Goal: Find contact information: Find contact information

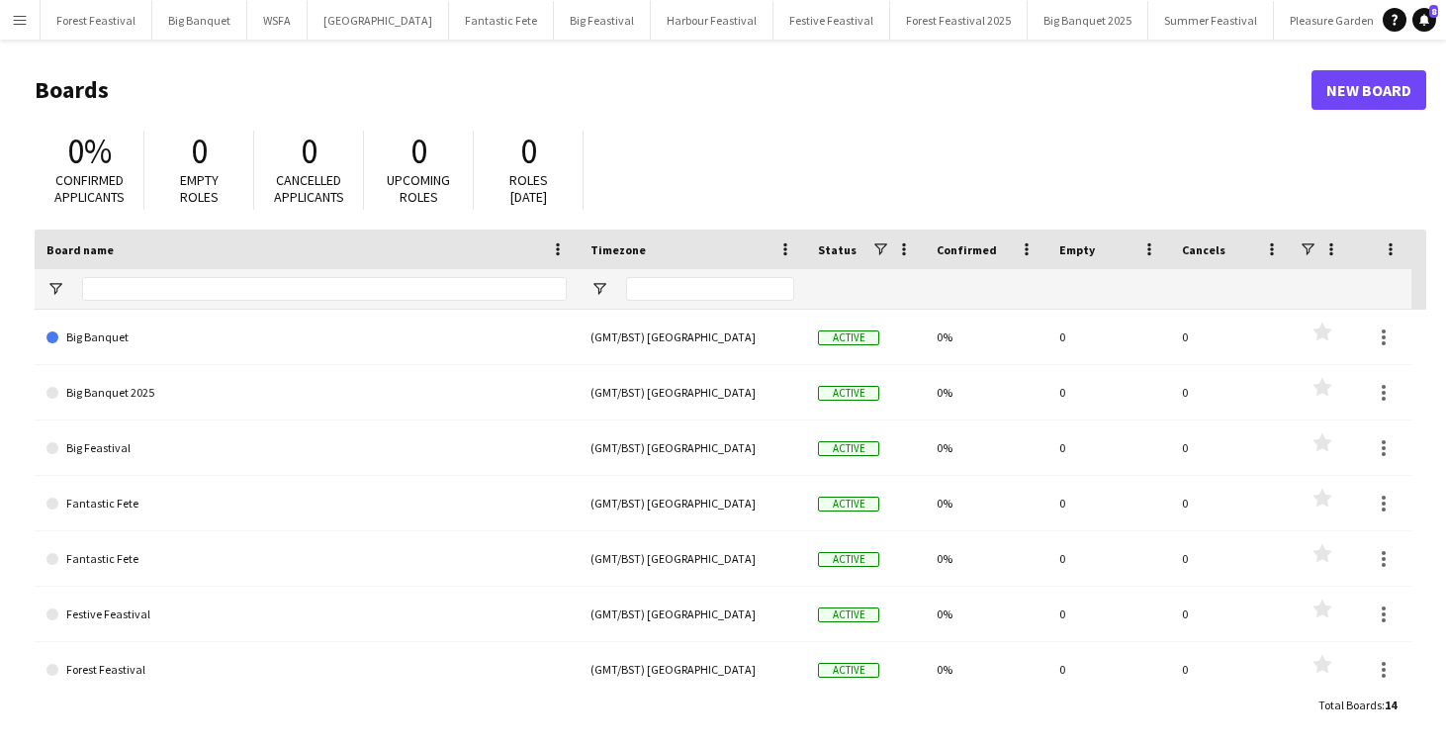
click at [25, 27] on app-icon "Menu" at bounding box center [20, 20] width 16 height 16
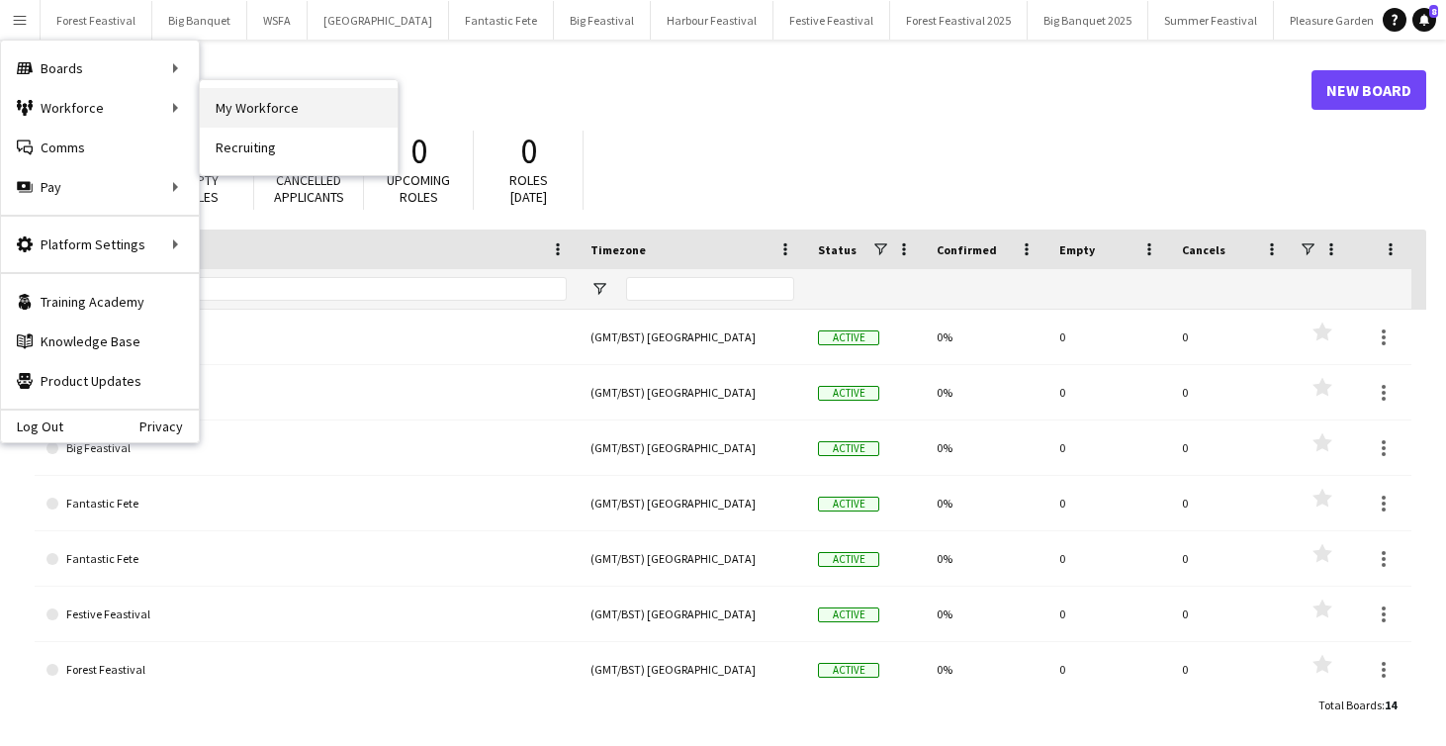
click at [258, 110] on link "My Workforce" at bounding box center [299, 108] width 198 height 40
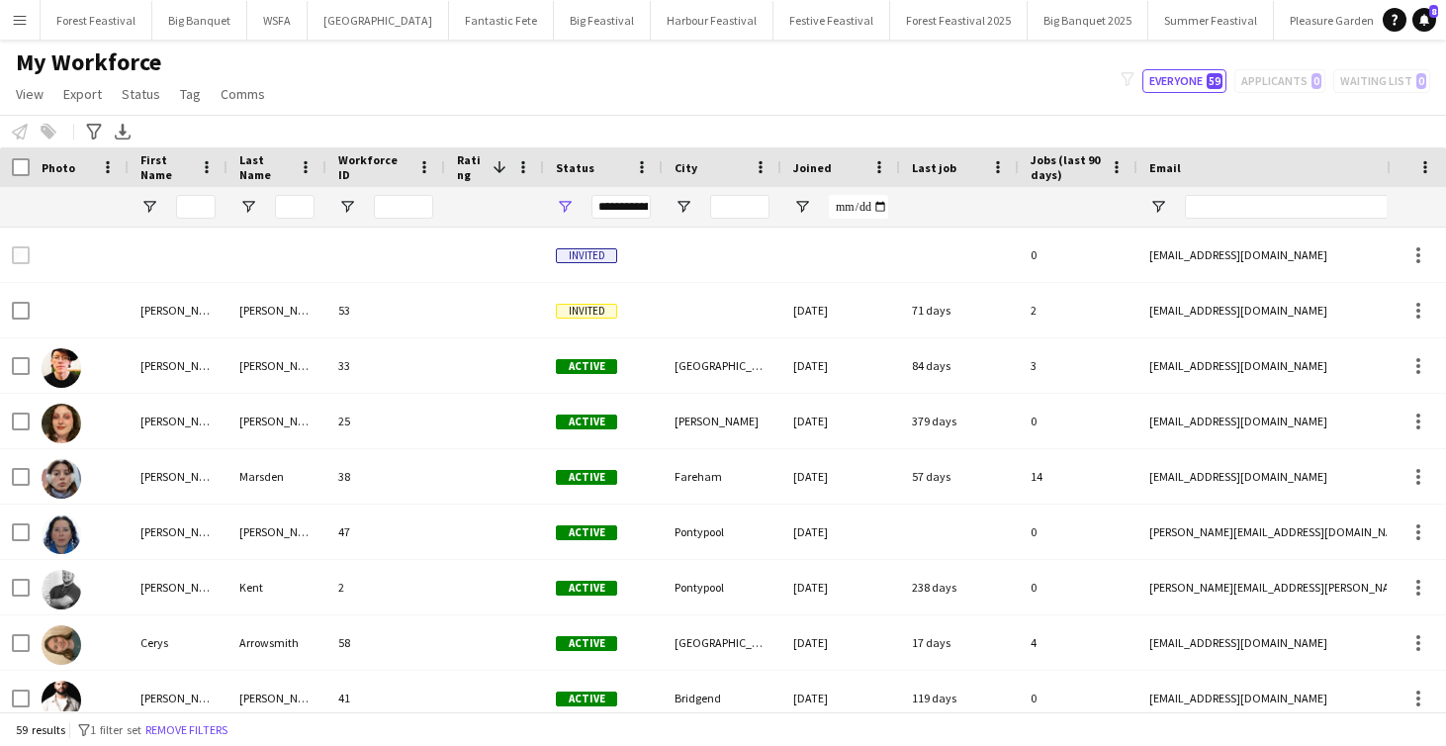
click at [20, 22] on app-icon "Menu" at bounding box center [20, 20] width 16 height 16
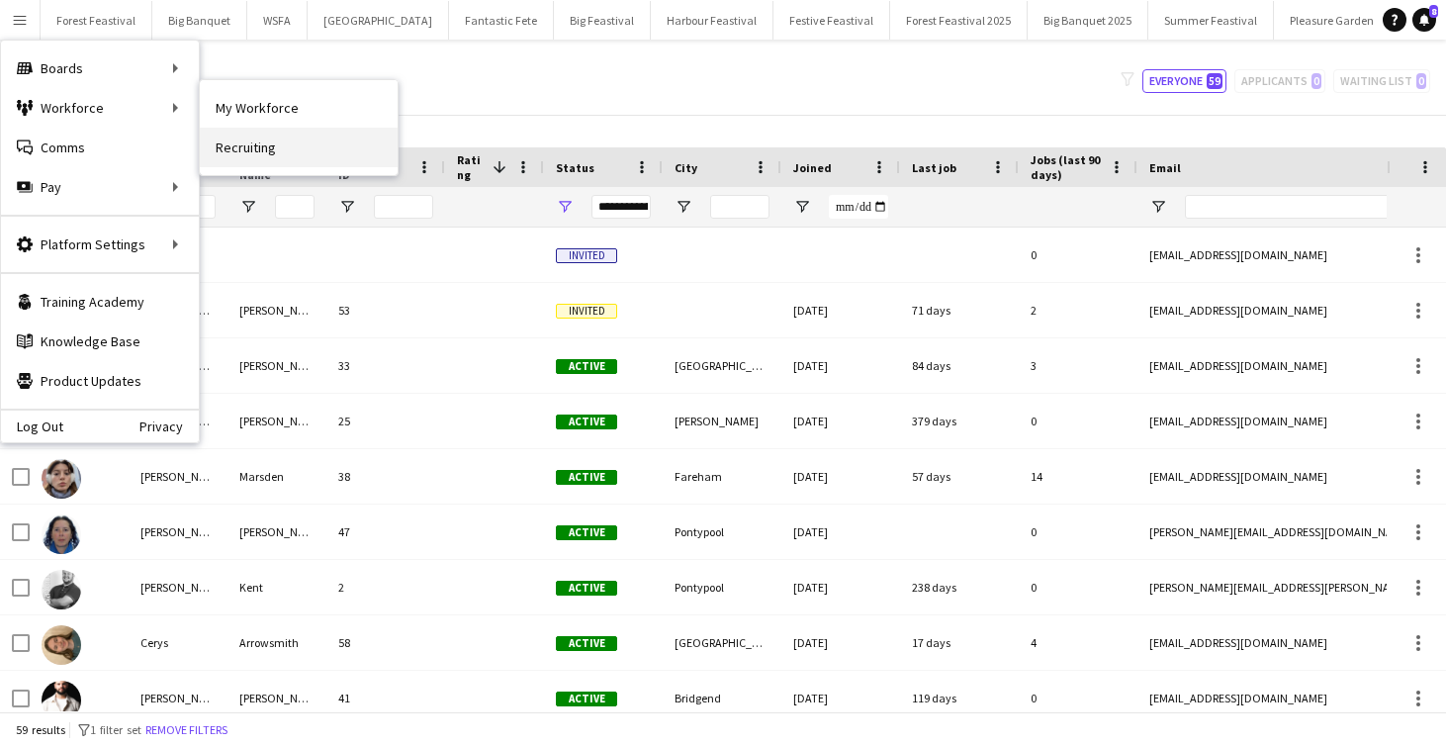
click at [231, 143] on link "Recruiting" at bounding box center [299, 148] width 198 height 40
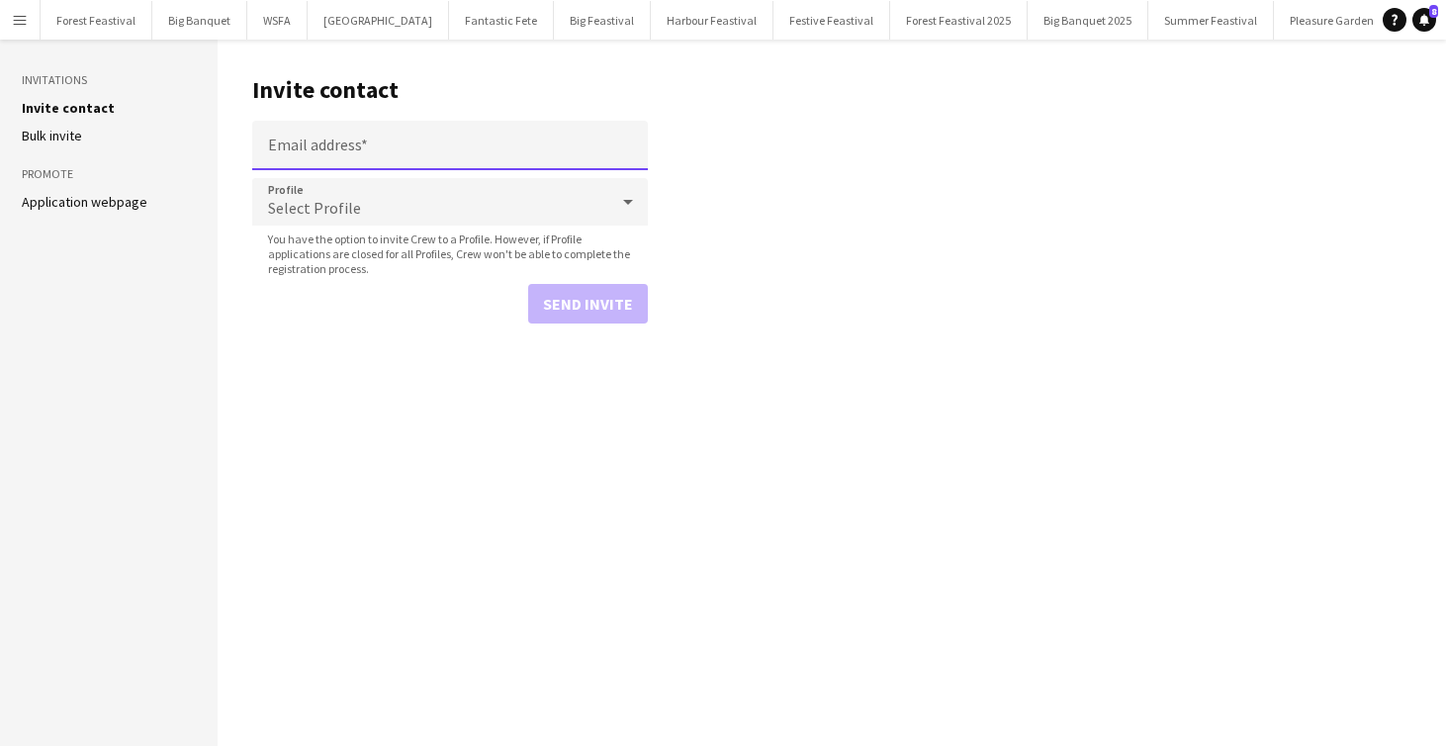
click at [315, 157] on input "Email address" at bounding box center [450, 145] width 396 height 49
type input "**********"
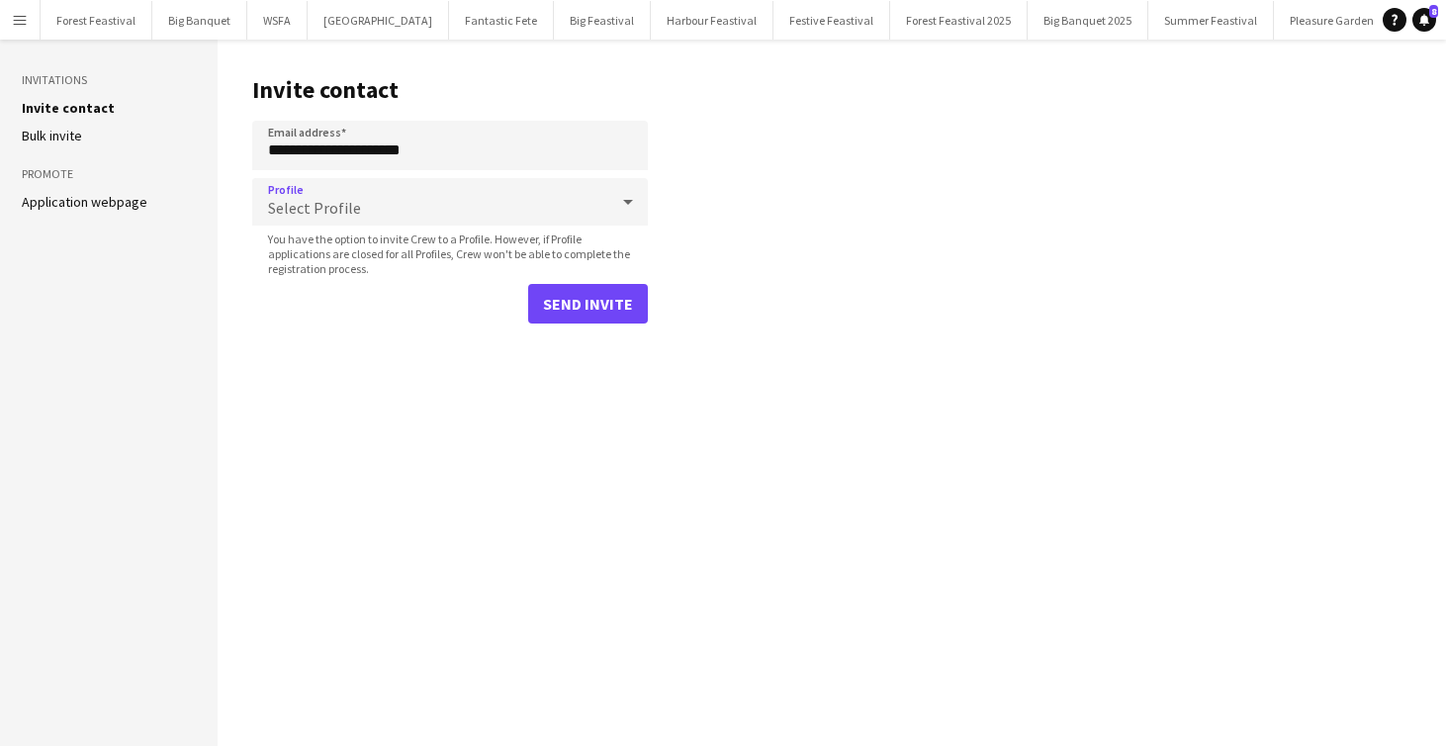
click at [339, 204] on span "Select Profile" at bounding box center [314, 208] width 93 height 20
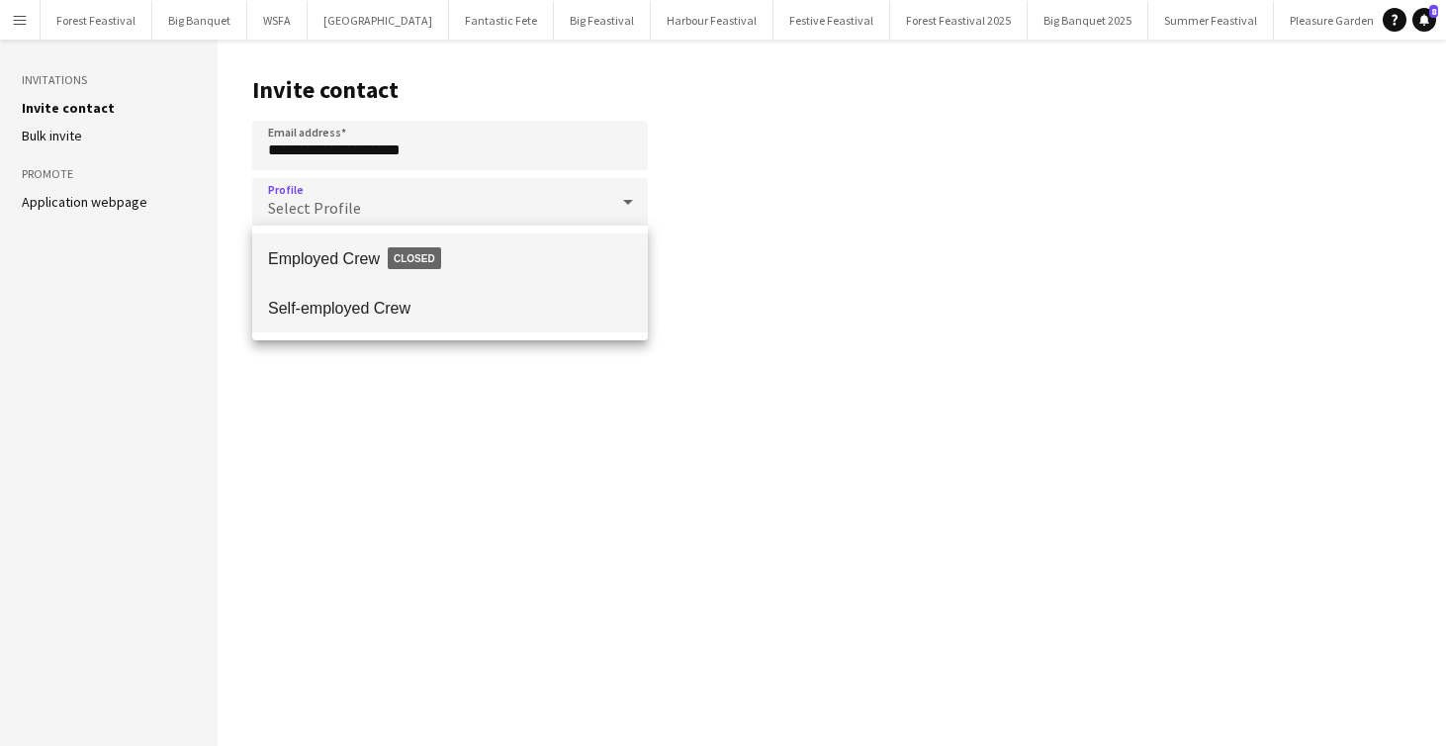
click at [360, 296] on mat-option "Self-employed Crew" at bounding box center [450, 307] width 396 height 49
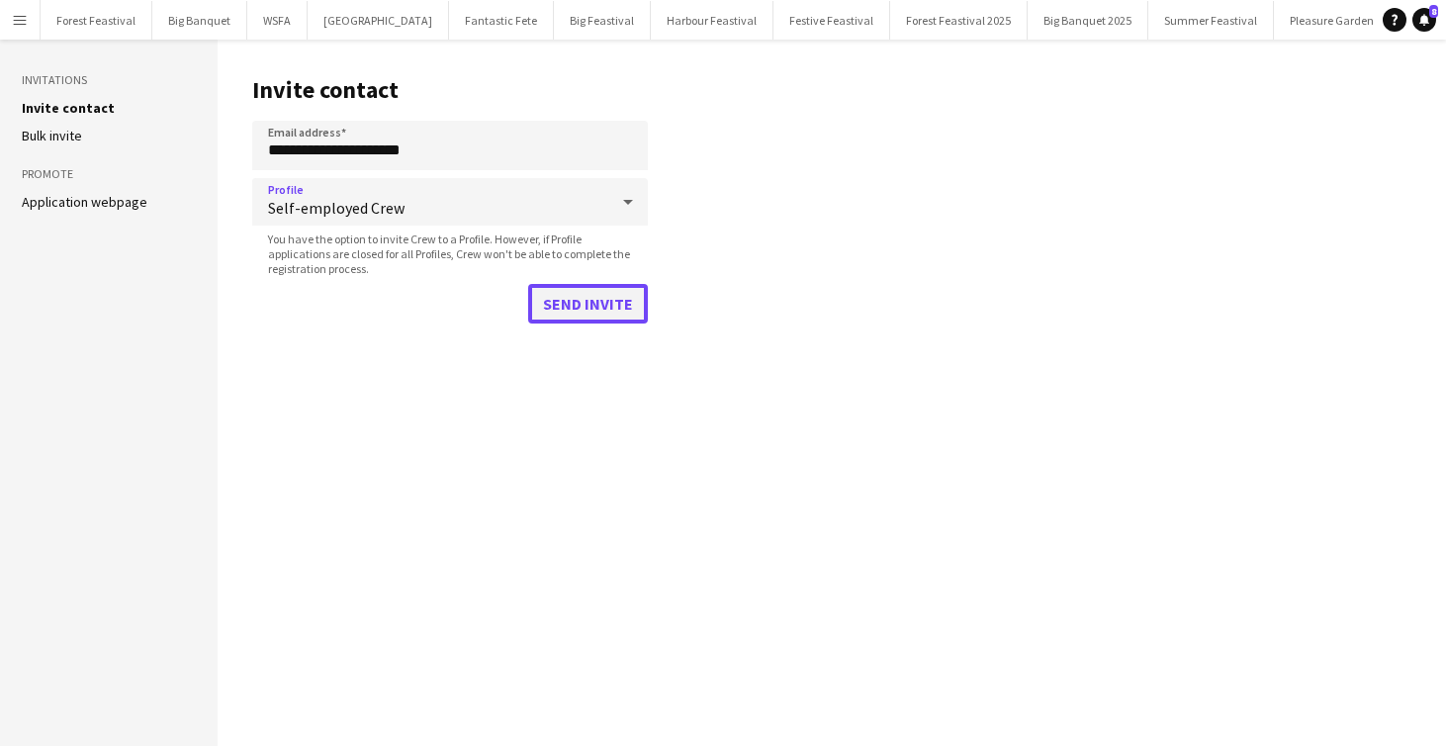
click at [540, 301] on button "Send invite" at bounding box center [588, 304] width 120 height 40
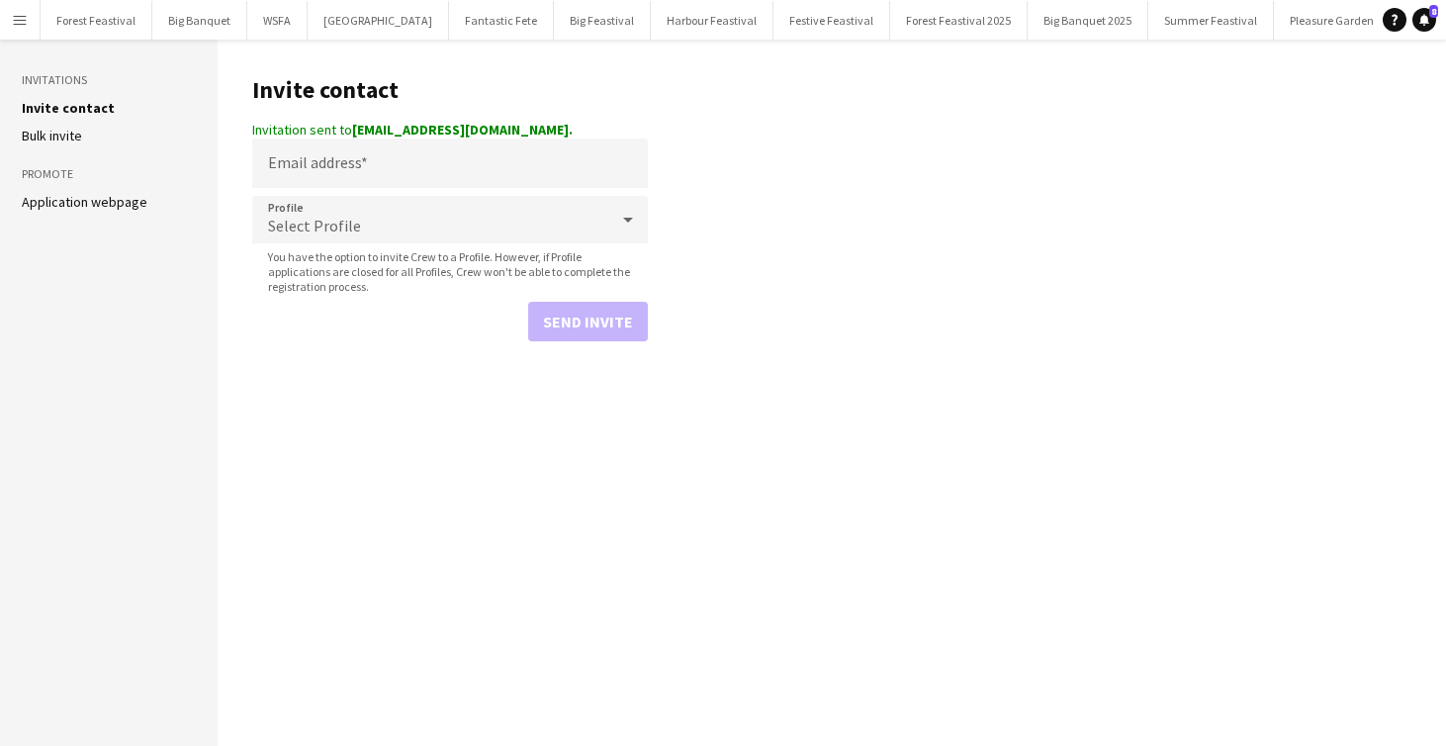
click at [19, 11] on button "Menu" at bounding box center [20, 20] width 40 height 40
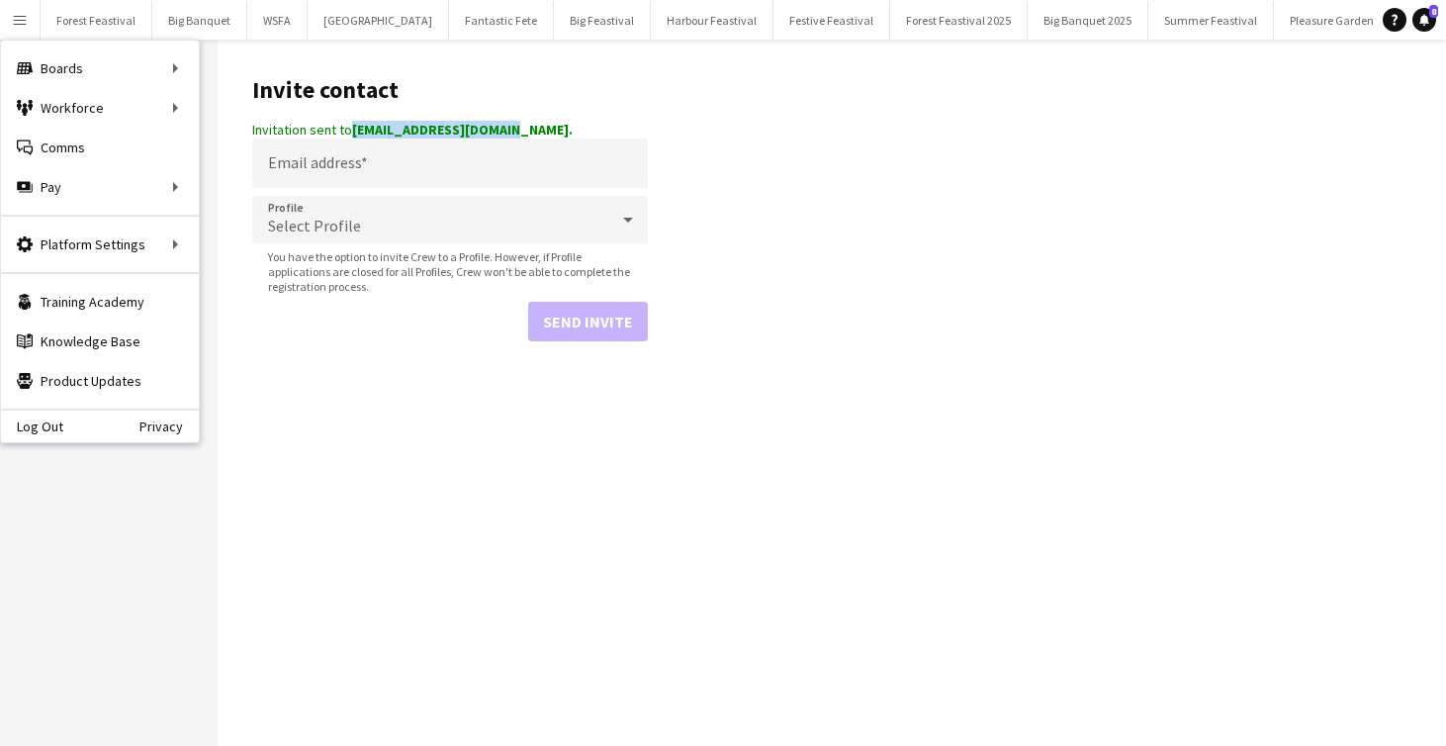
drag, startPoint x: 512, startPoint y: 133, endPoint x: 353, endPoint y: 132, distance: 159.3
click at [353, 132] on strong "[EMAIL_ADDRESS][DOMAIN_NAME]." at bounding box center [462, 130] width 221 height 18
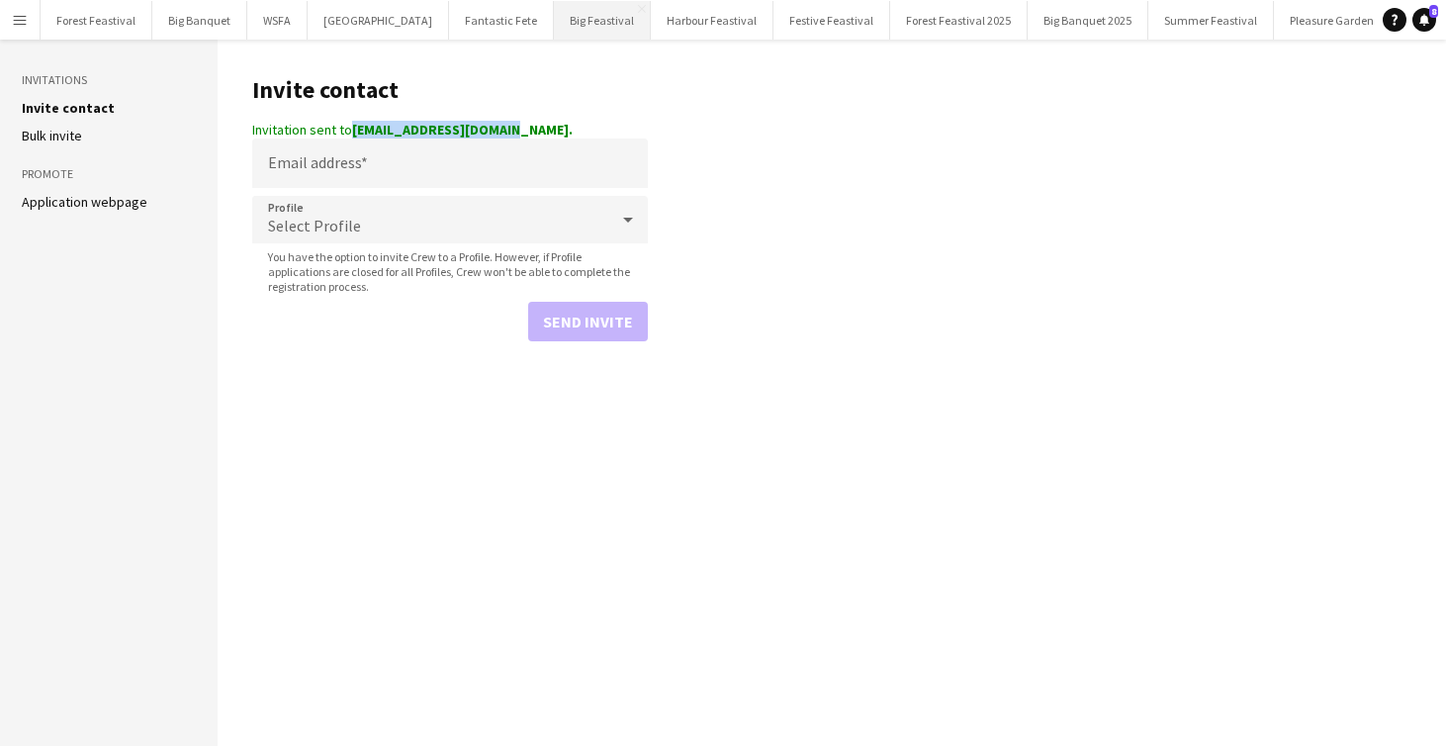
copy strong "[EMAIL_ADDRESS][DOMAIN_NAME]"
click at [298, 175] on input "Email address" at bounding box center [450, 163] width 396 height 49
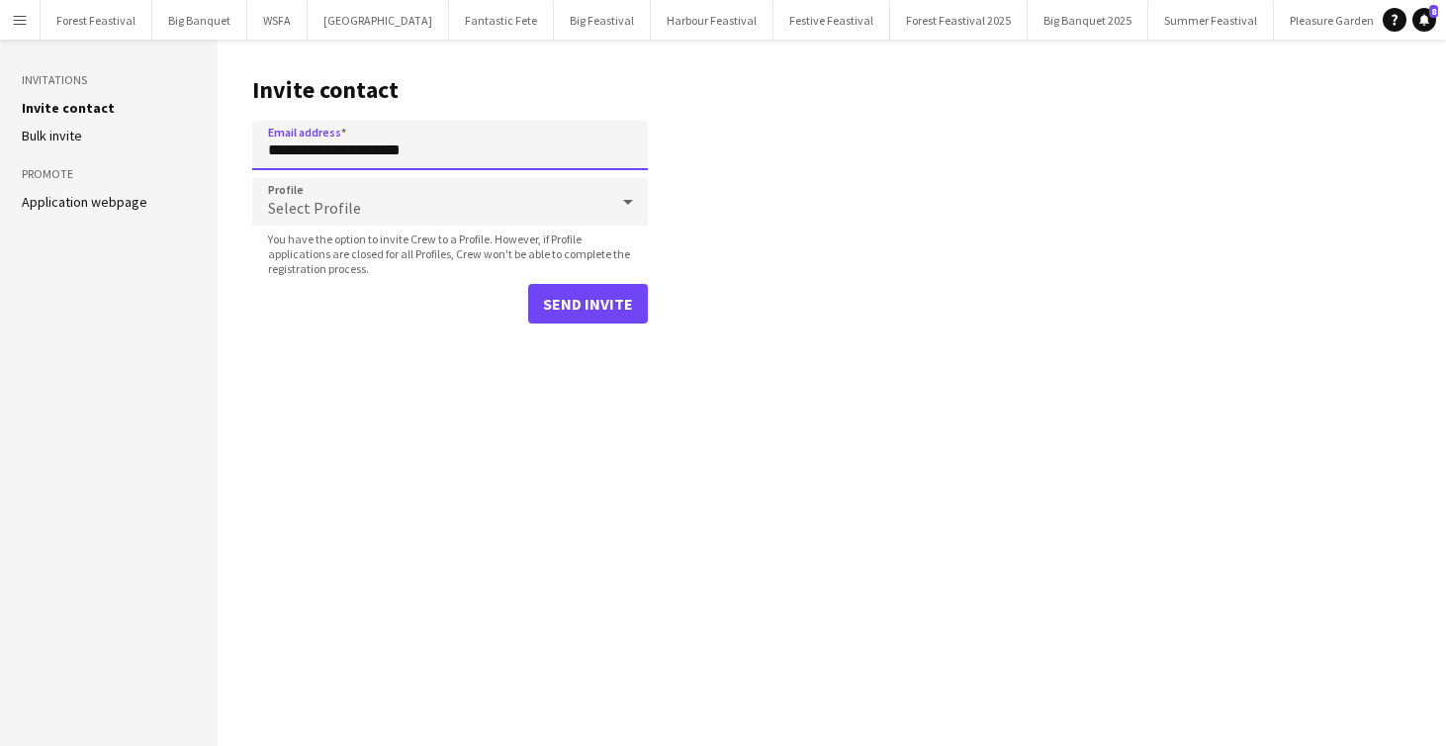
type input "**********"
click at [317, 200] on span "Select Profile" at bounding box center [314, 208] width 93 height 20
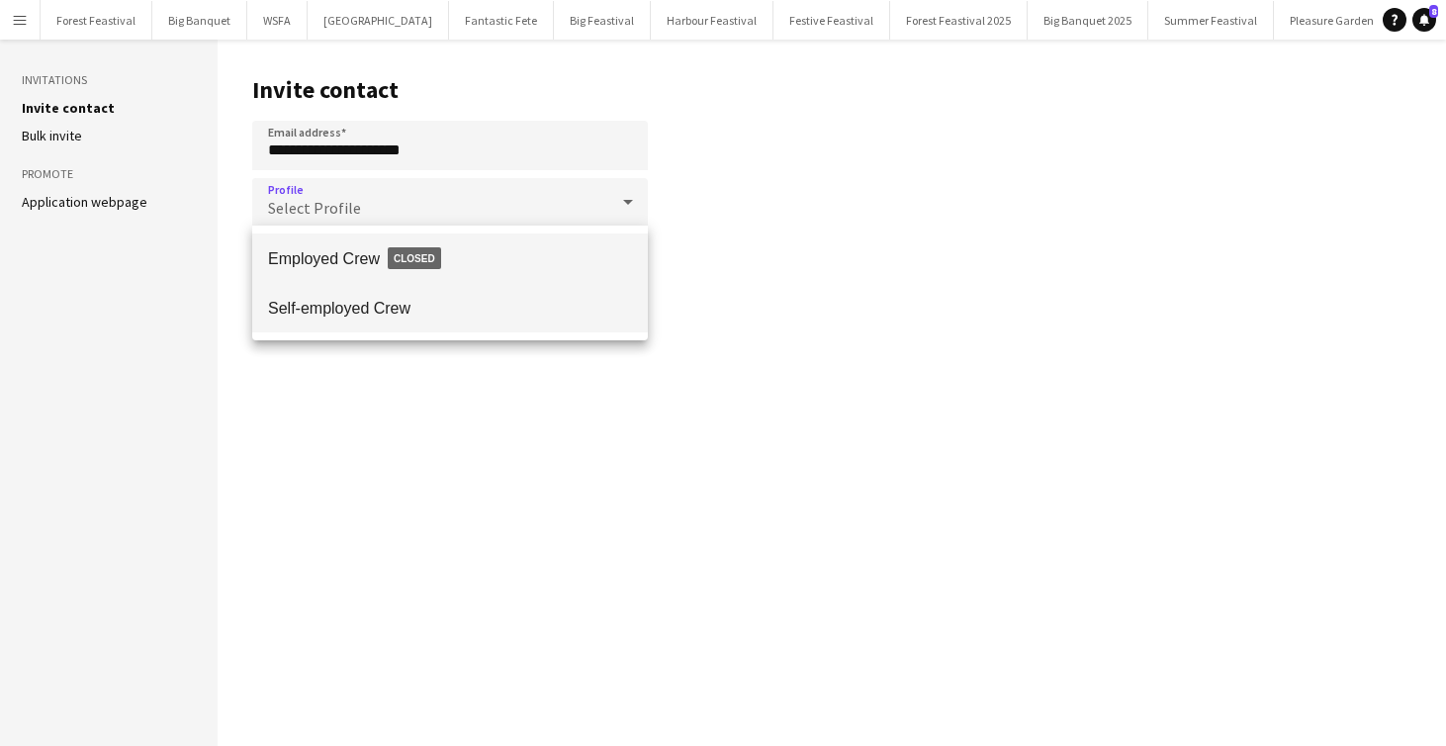
click at [358, 296] on mat-option "Self-employed Crew" at bounding box center [450, 307] width 396 height 49
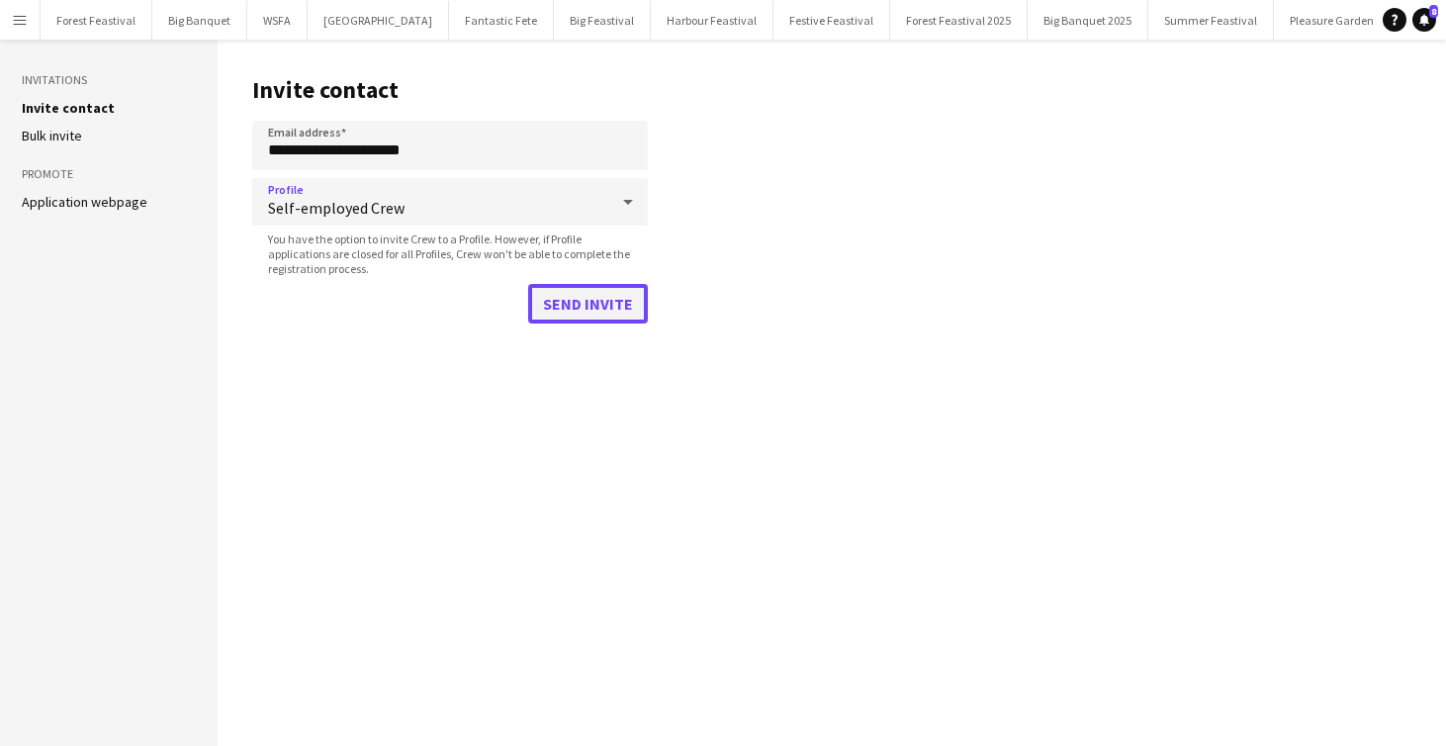
click at [563, 309] on button "Send invite" at bounding box center [588, 304] width 120 height 40
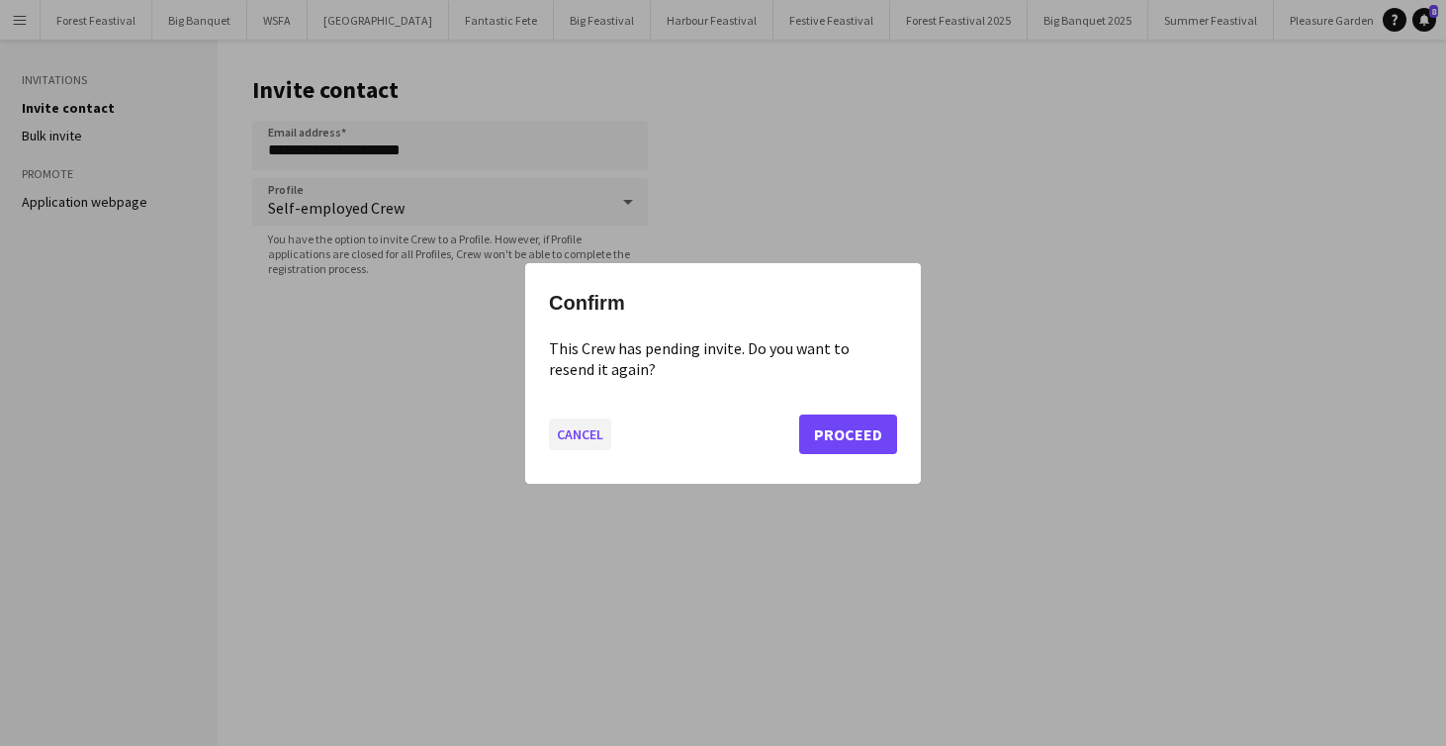
click at [579, 430] on button "Cancel" at bounding box center [580, 433] width 62 height 32
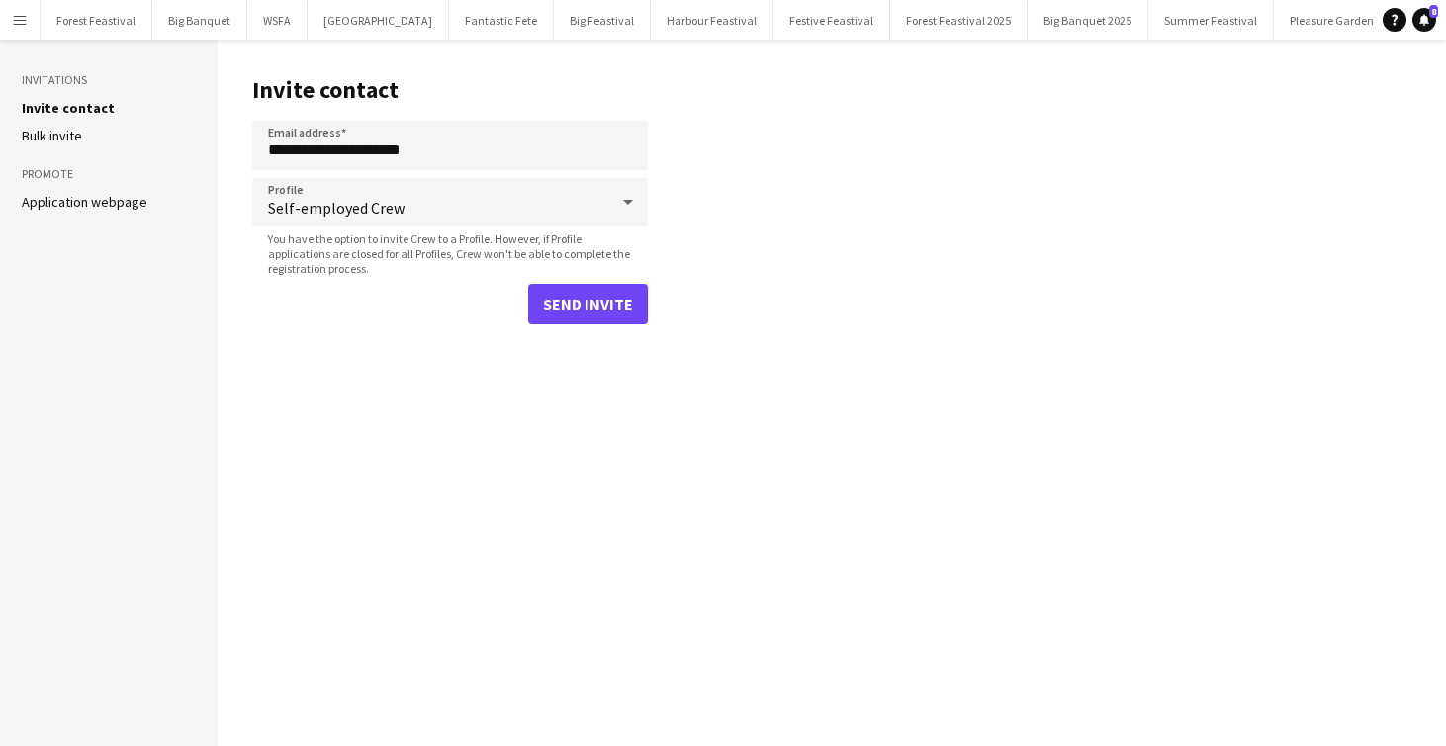
click at [28, 17] on button "Menu" at bounding box center [20, 20] width 40 height 40
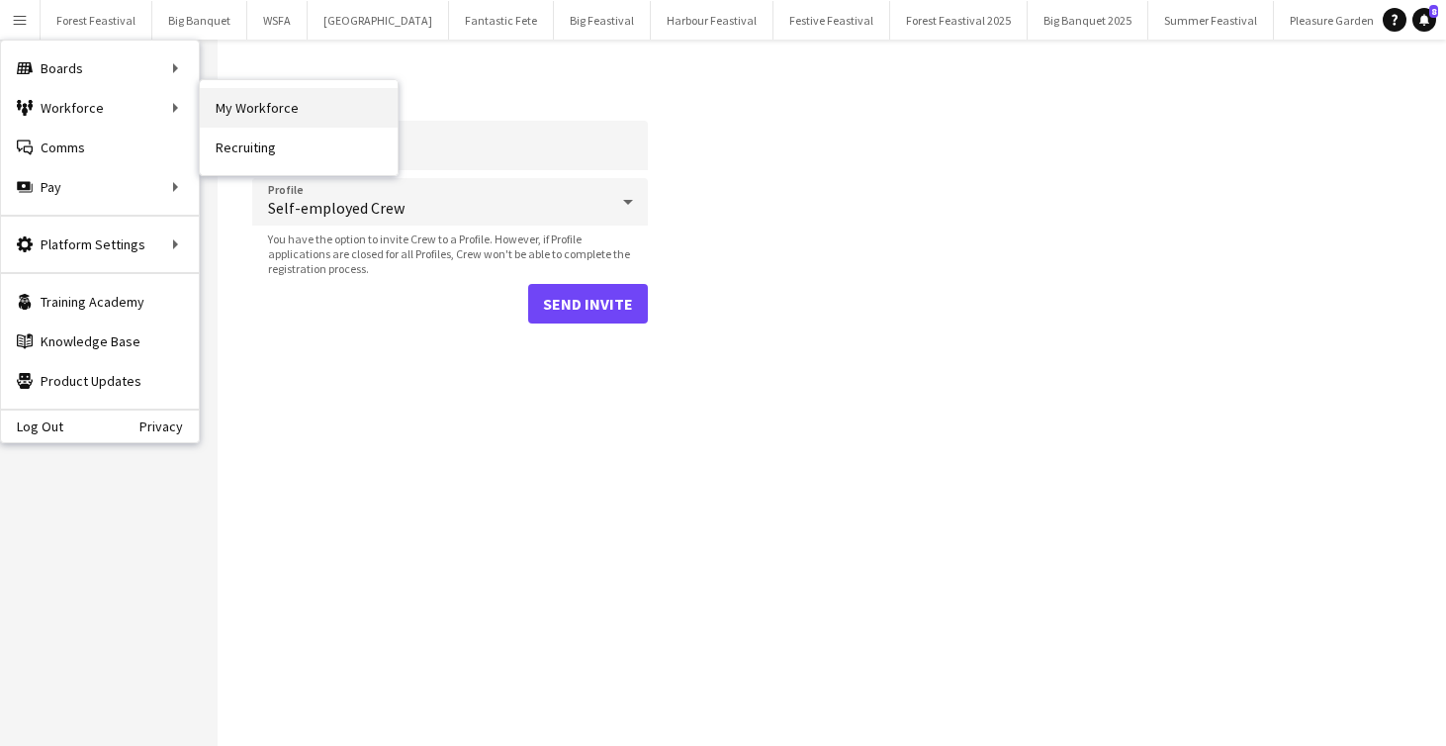
click at [224, 106] on link "My Workforce" at bounding box center [299, 108] width 198 height 40
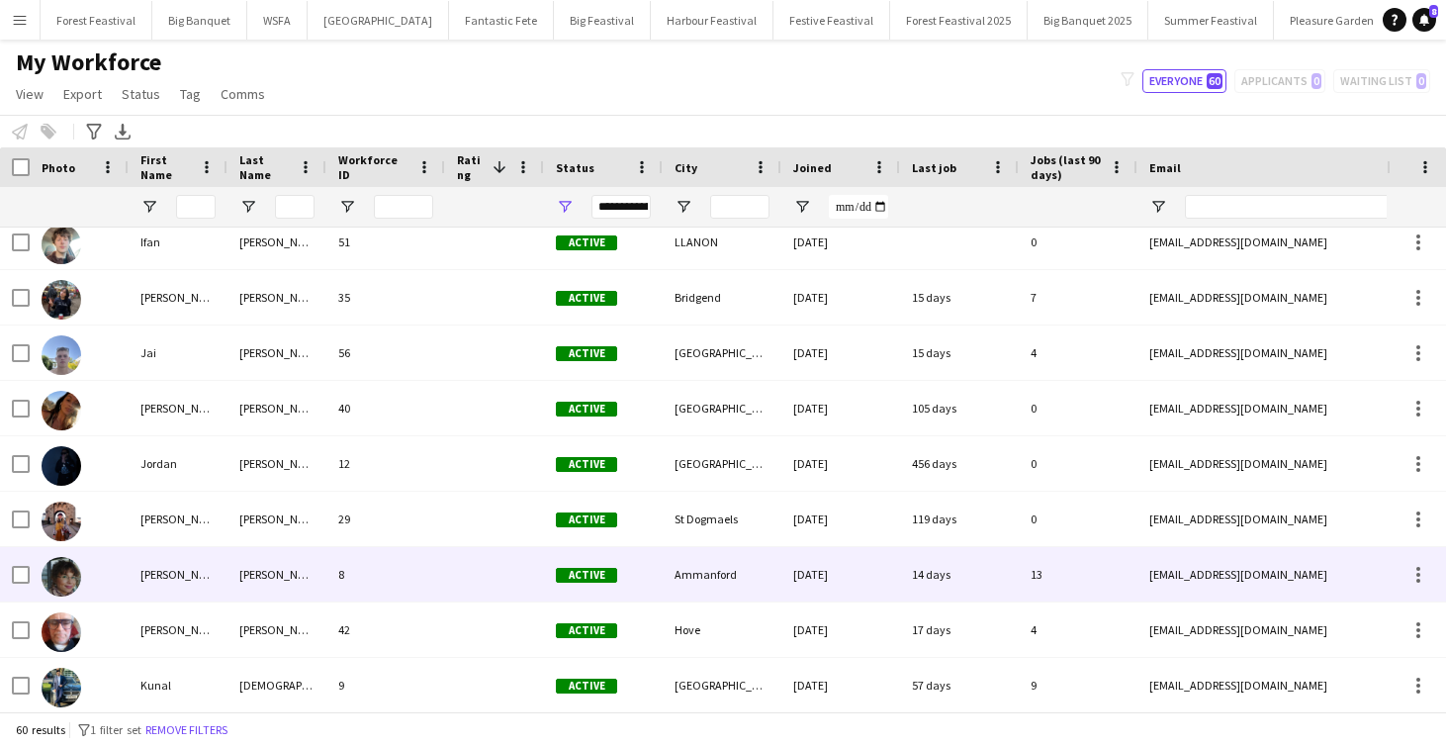
drag, startPoint x: 1290, startPoint y: 571, endPoint x: 1139, endPoint y: 566, distance: 151.4
click at [1139, 566] on div "[EMAIL_ADDRESS][DOMAIN_NAME]" at bounding box center [1336, 574] width 396 height 54
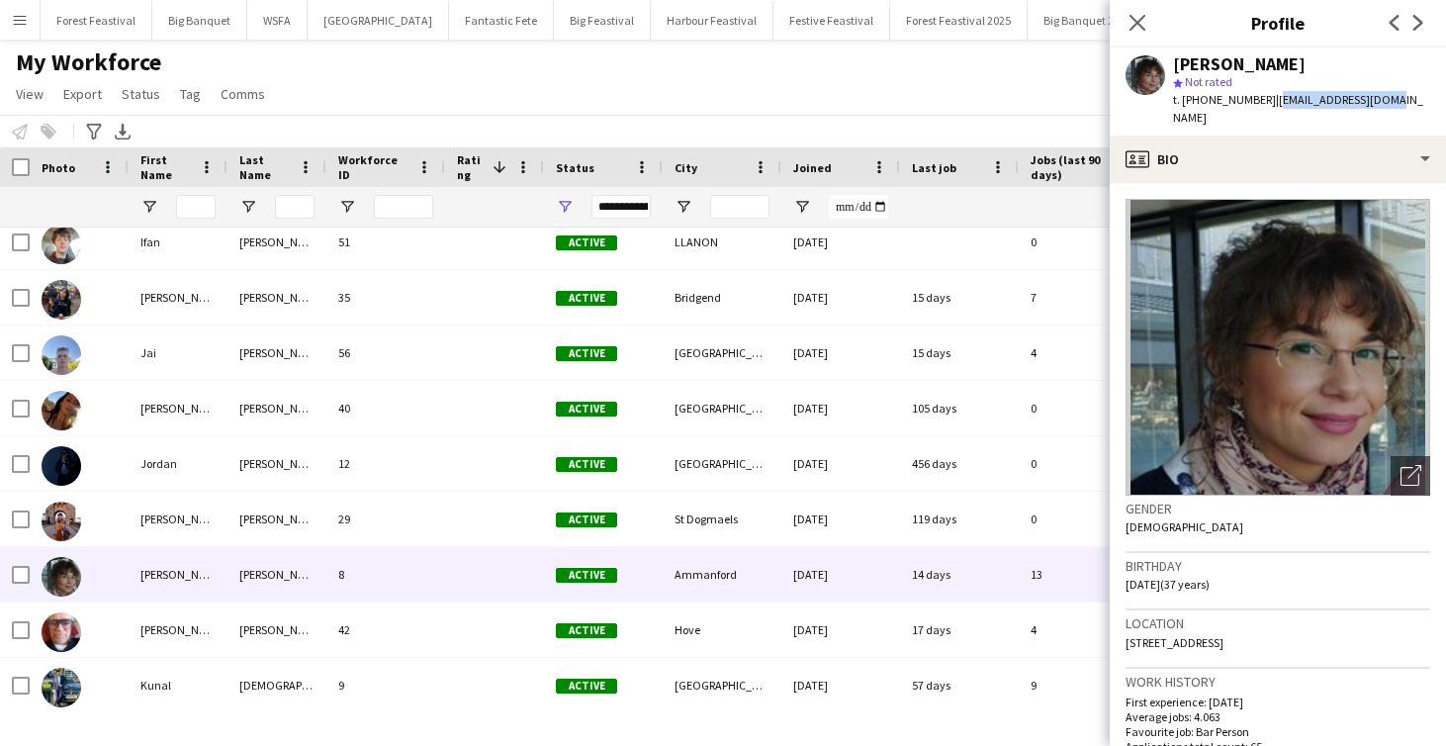
drag, startPoint x: 1390, startPoint y: 101, endPoint x: 1272, endPoint y: 101, distance: 117.7
click at [1272, 101] on div "[PERSON_NAME] star Not rated t. [PHONE_NUMBER] | [EMAIL_ADDRESS][DOMAIN_NAME]" at bounding box center [1278, 91] width 336 height 88
copy span "[EMAIL_ADDRESS][DOMAIN_NAME]"
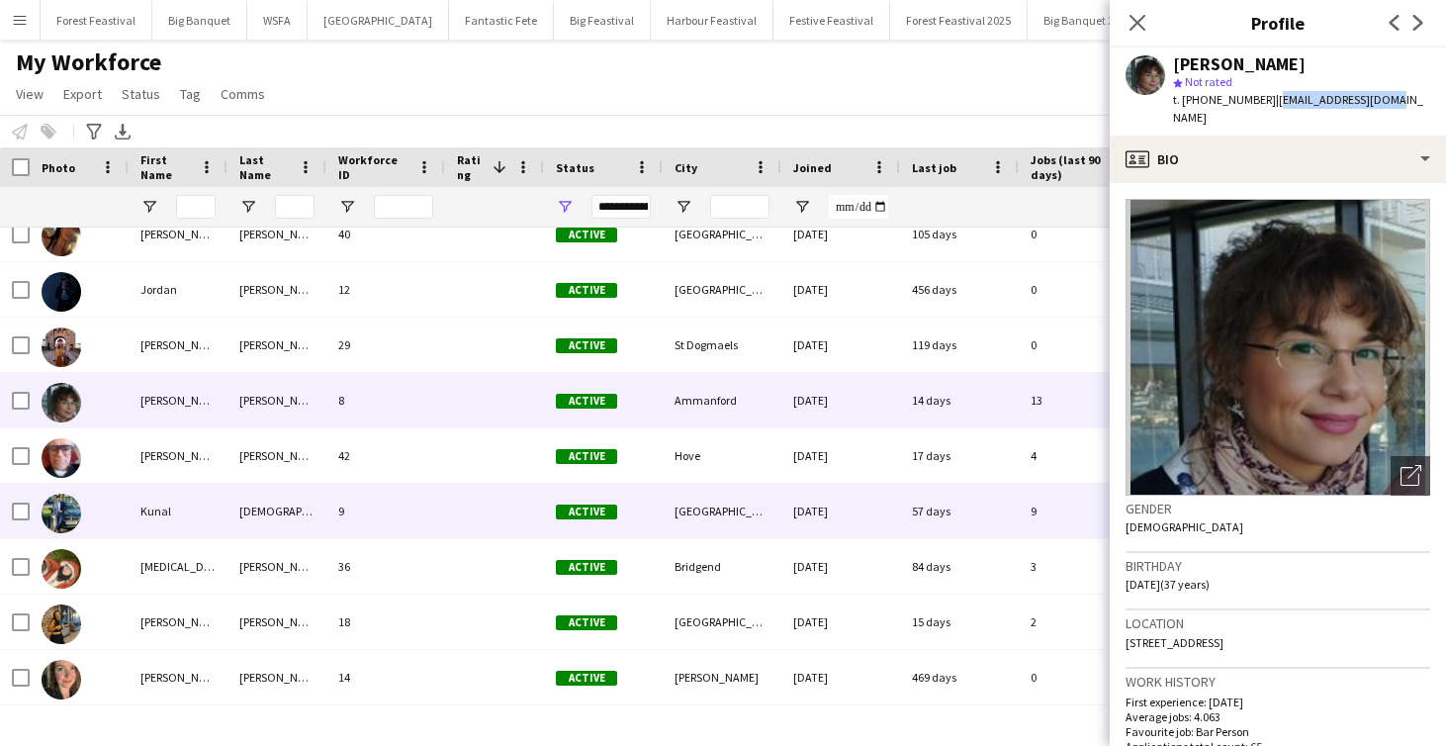
click at [433, 502] on div "9" at bounding box center [385, 511] width 119 height 54
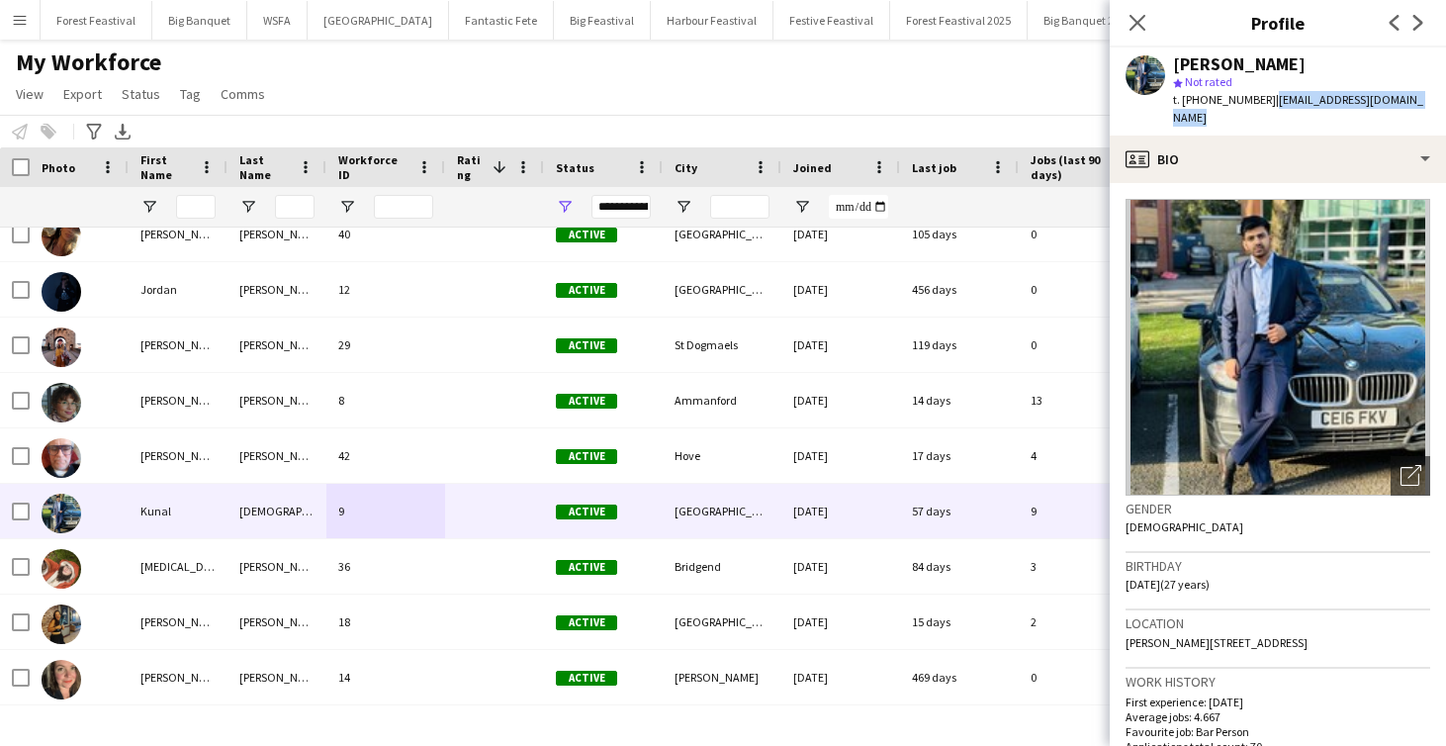
drag, startPoint x: 1414, startPoint y: 99, endPoint x: 1261, endPoint y: 103, distance: 152.4
click at [1261, 103] on div "[PERSON_NAME] star Not rated t. [PHONE_NUMBER] | [EMAIL_ADDRESS][DOMAIN_NAME]" at bounding box center [1278, 91] width 336 height 88
copy span "| [EMAIL_ADDRESS][DOMAIN_NAME]"
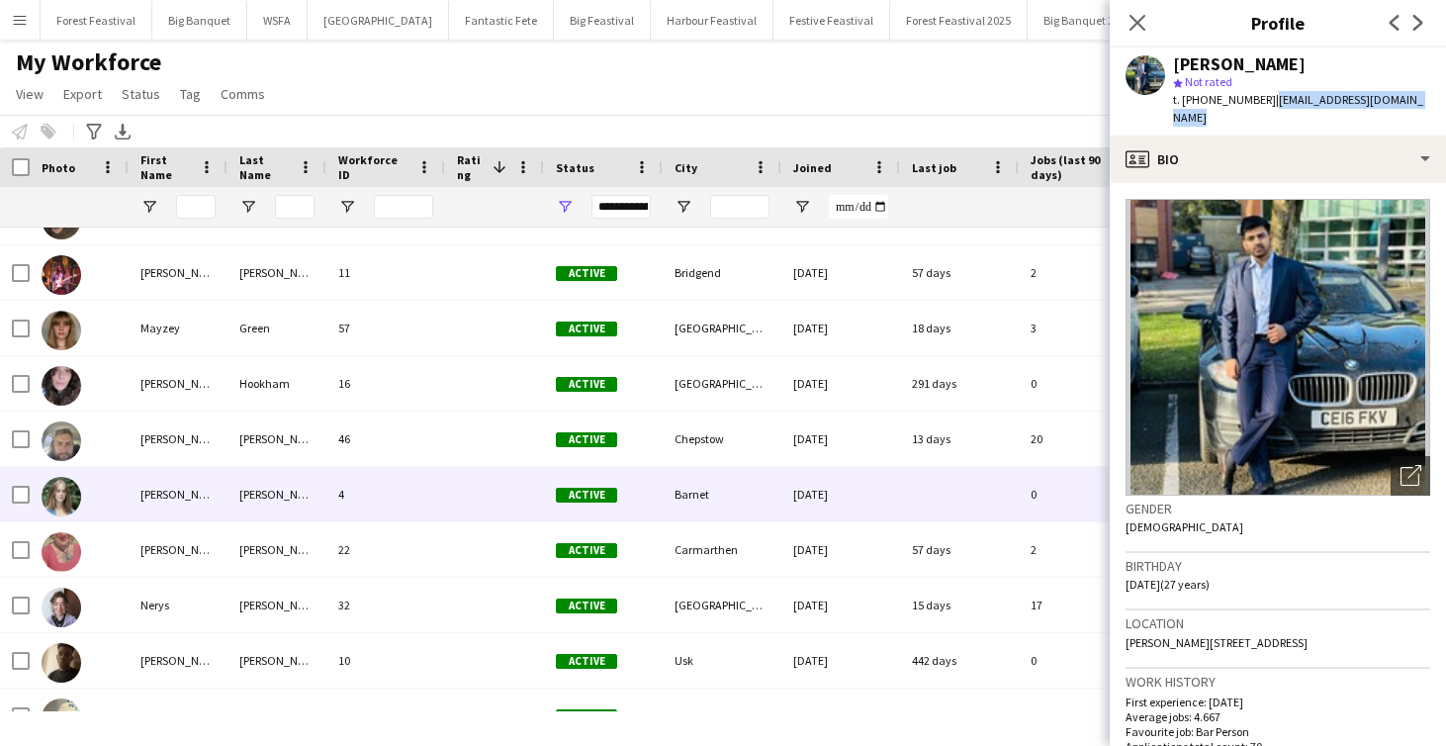
scroll to position [2032, 0]
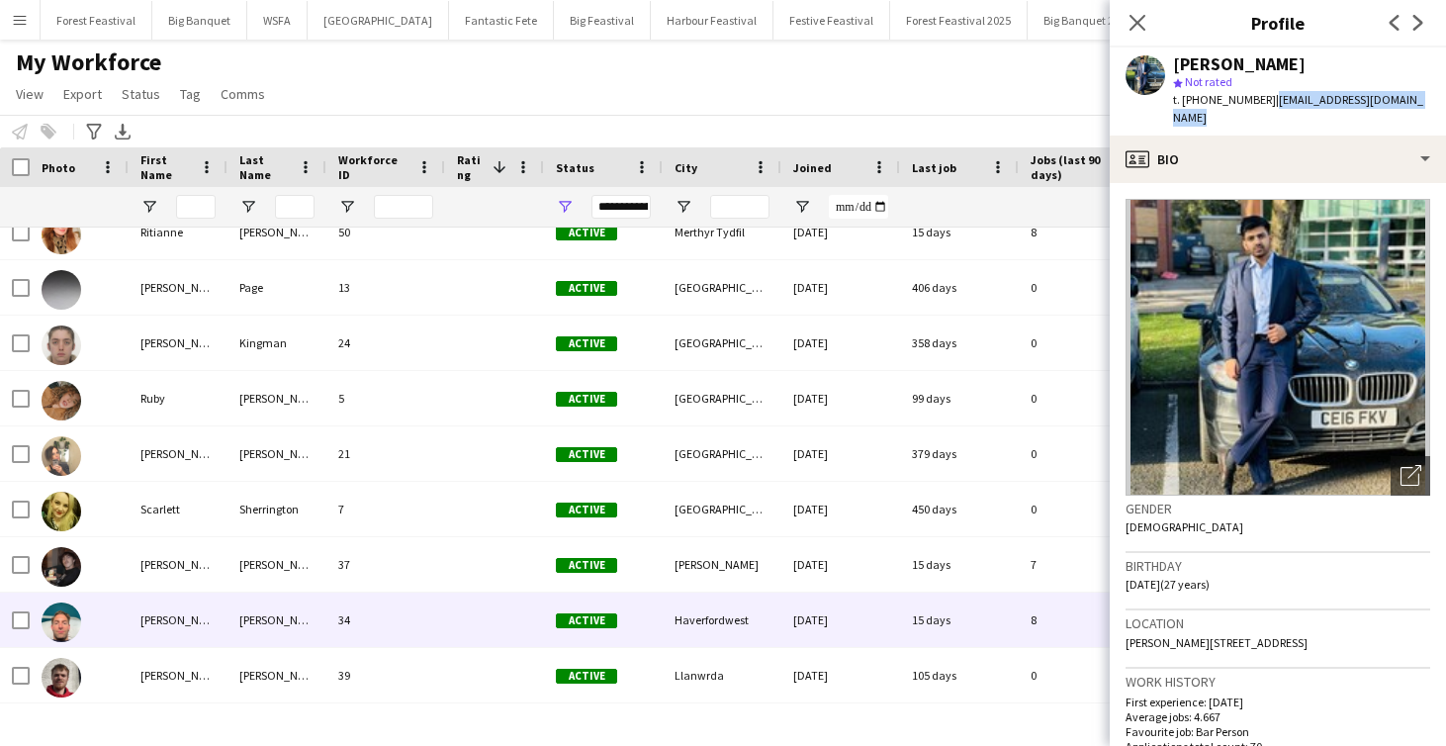
click at [395, 621] on div "34" at bounding box center [385, 620] width 119 height 54
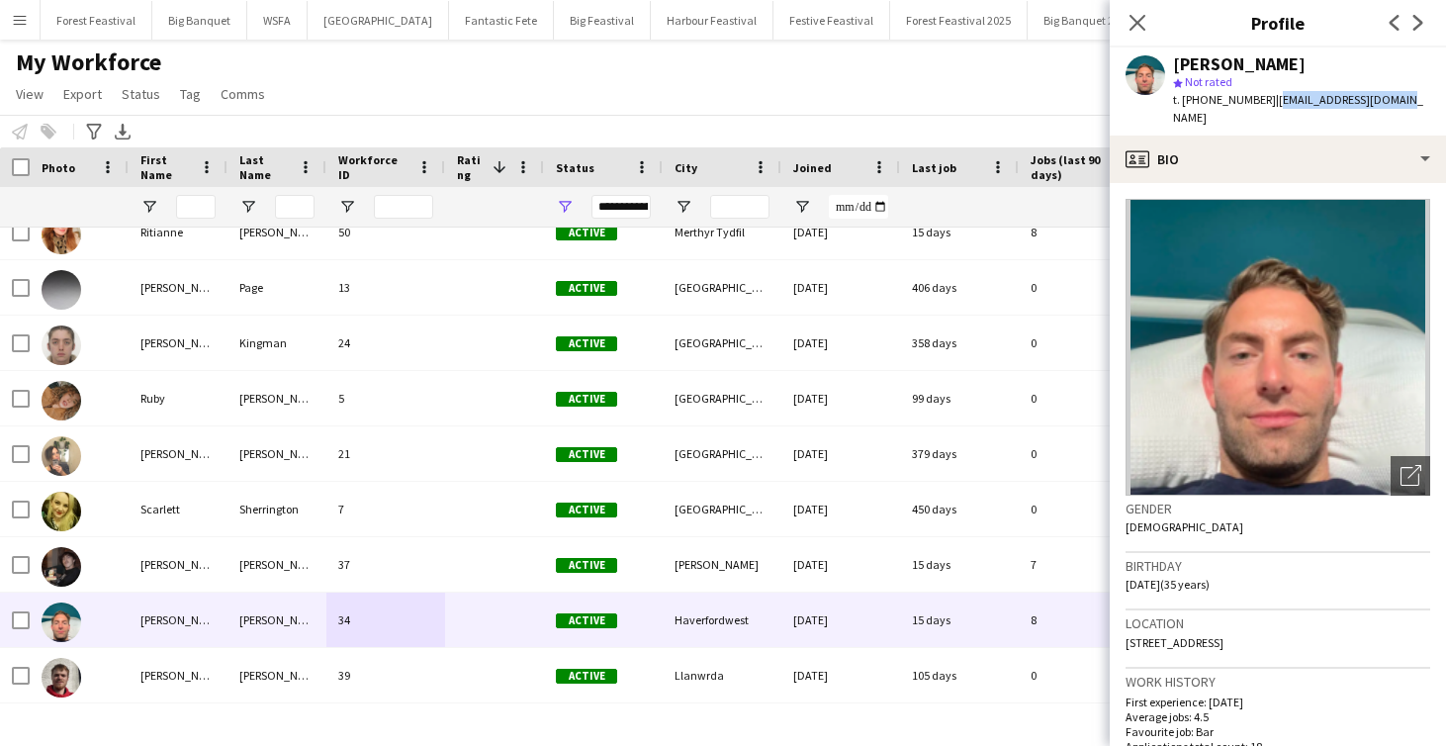
drag, startPoint x: 1397, startPoint y: 96, endPoint x: 1266, endPoint y: 101, distance: 130.7
click at [1266, 101] on div "[PERSON_NAME] star Not rated t. [PHONE_NUMBER] | [EMAIL_ADDRESS][DOMAIN_NAME]" at bounding box center [1278, 91] width 336 height 88
copy span "[EMAIL_ADDRESS][DOMAIN_NAME]"
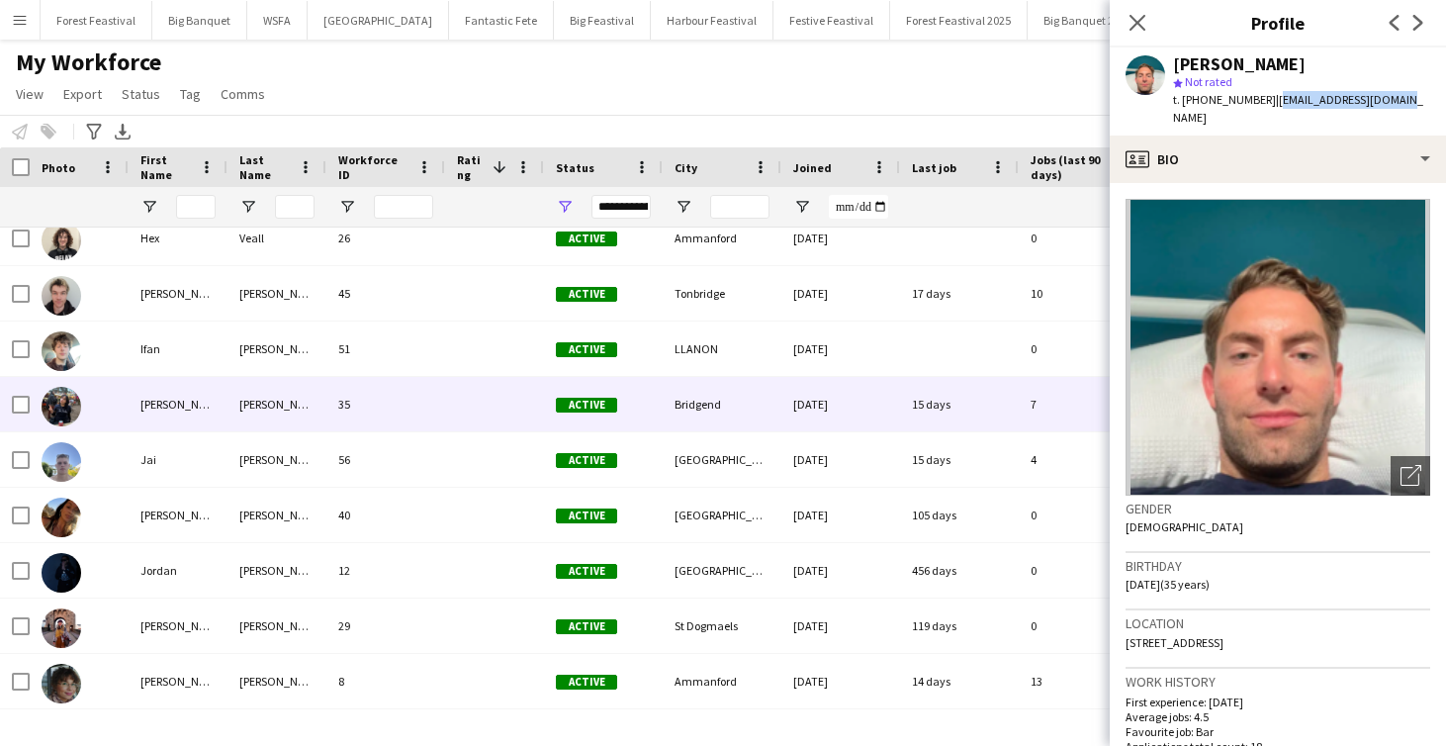
click at [281, 409] on div "[PERSON_NAME]" at bounding box center [277, 404] width 99 height 54
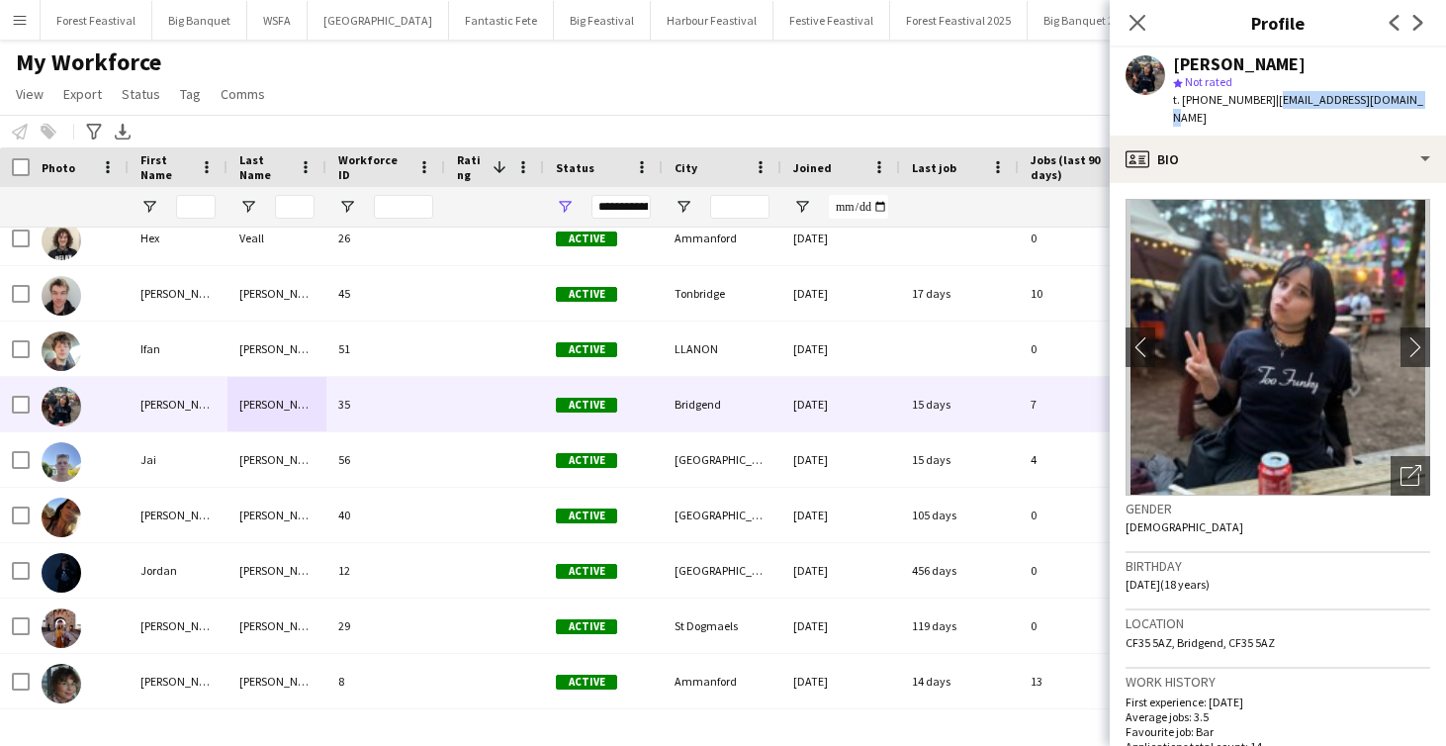
drag, startPoint x: 1397, startPoint y: 101, endPoint x: 1272, endPoint y: 96, distance: 124.8
click at [1272, 96] on span "| [EMAIL_ADDRESS][DOMAIN_NAME]" at bounding box center [1298, 108] width 250 height 33
copy span "[EMAIL_ADDRESS][DOMAIN_NAME]"
